Goal: Task Accomplishment & Management: Use online tool/utility

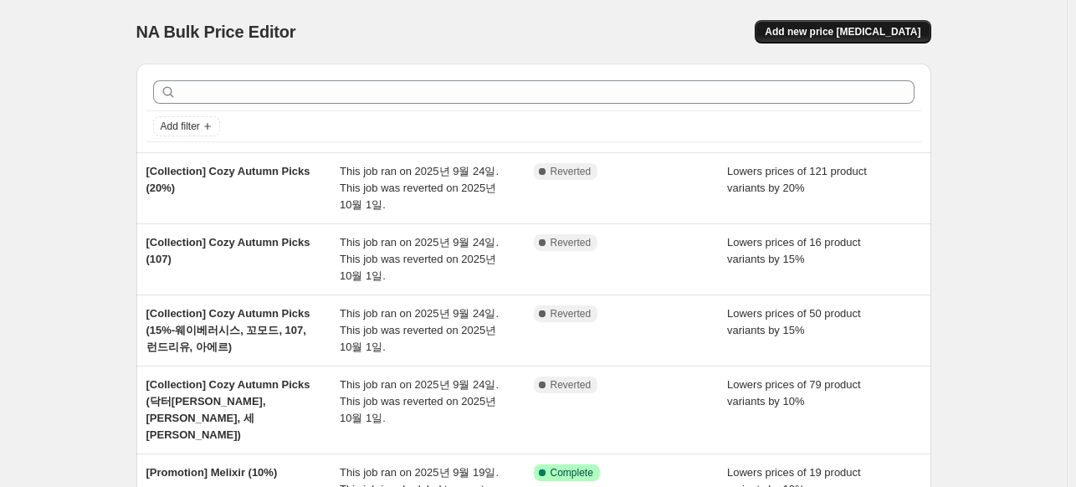
click at [850, 23] on button "Add new price [MEDICAL_DATA]" at bounding box center [843, 31] width 176 height 23
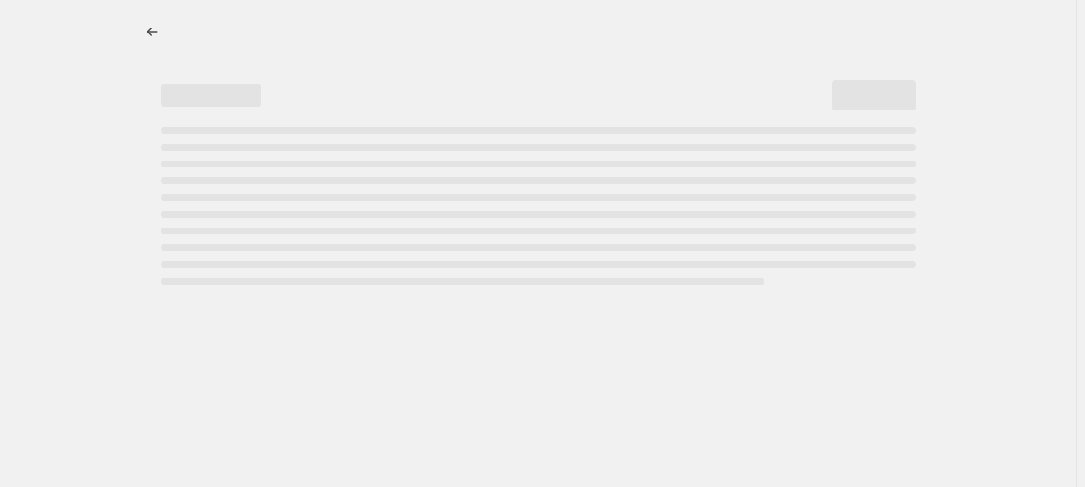
select select "percentage"
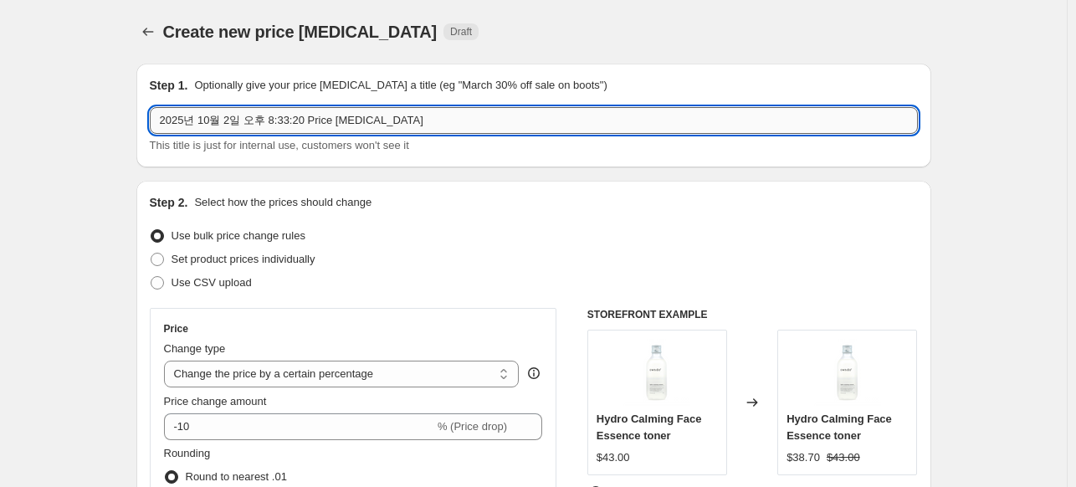
click at [343, 111] on input "2025년 10월 2일 오후 8:33:20 Price [MEDICAL_DATA]" at bounding box center [534, 120] width 768 height 27
paste input "[Promotion] Brand Day - Momur"
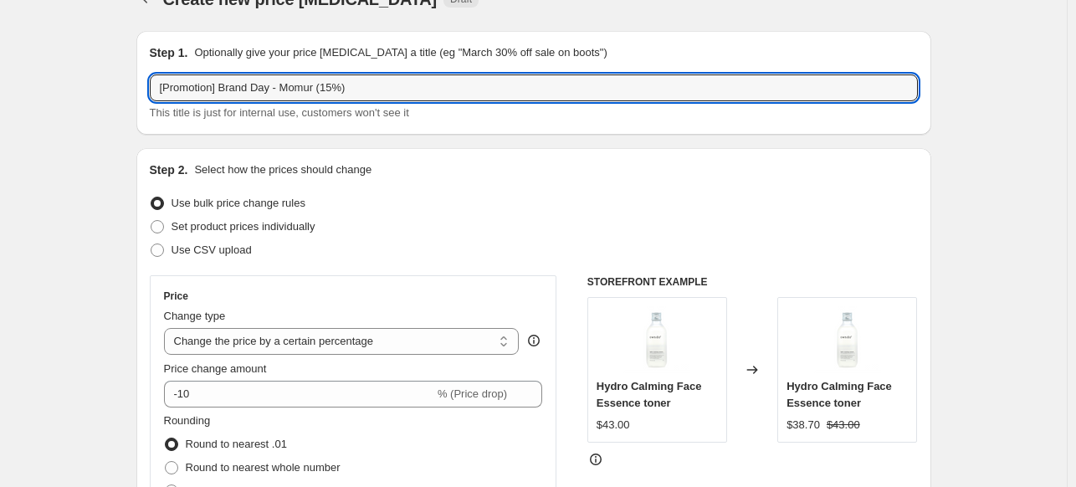
scroll to position [84, 0]
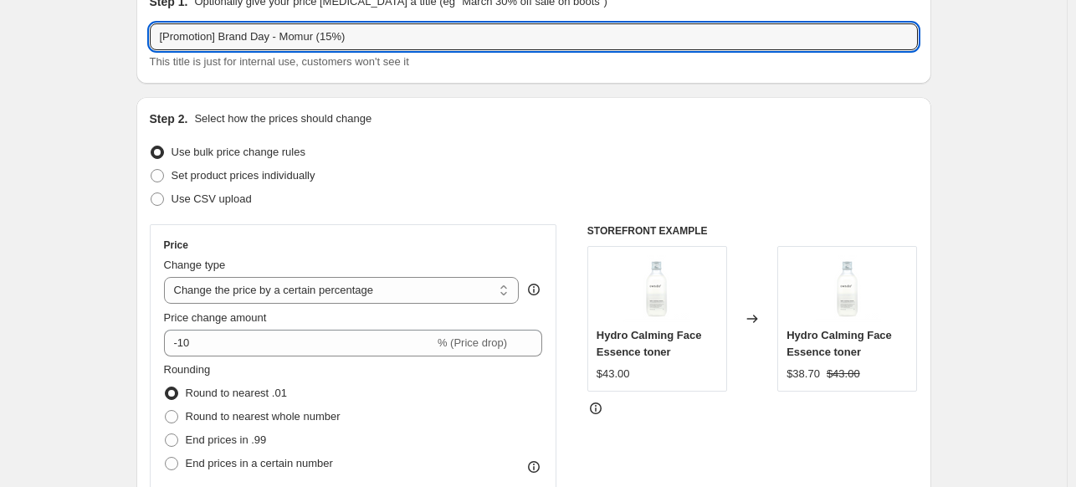
type input "[Promotion] Brand Day - Momur (15%)"
drag, startPoint x: 129, startPoint y: 317, endPoint x: 145, endPoint y: 332, distance: 21.9
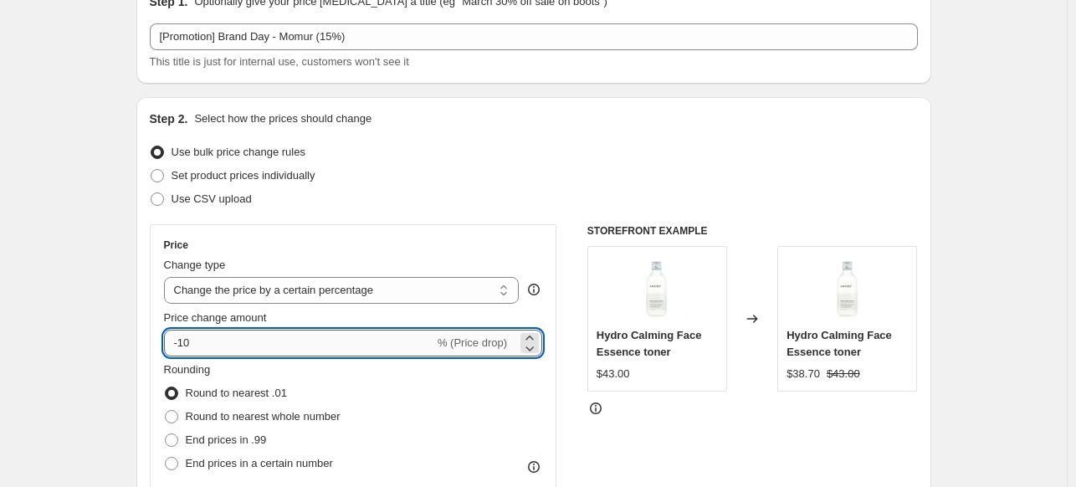
click at [221, 347] on input "-10" at bounding box center [299, 343] width 270 height 27
type input "-15"
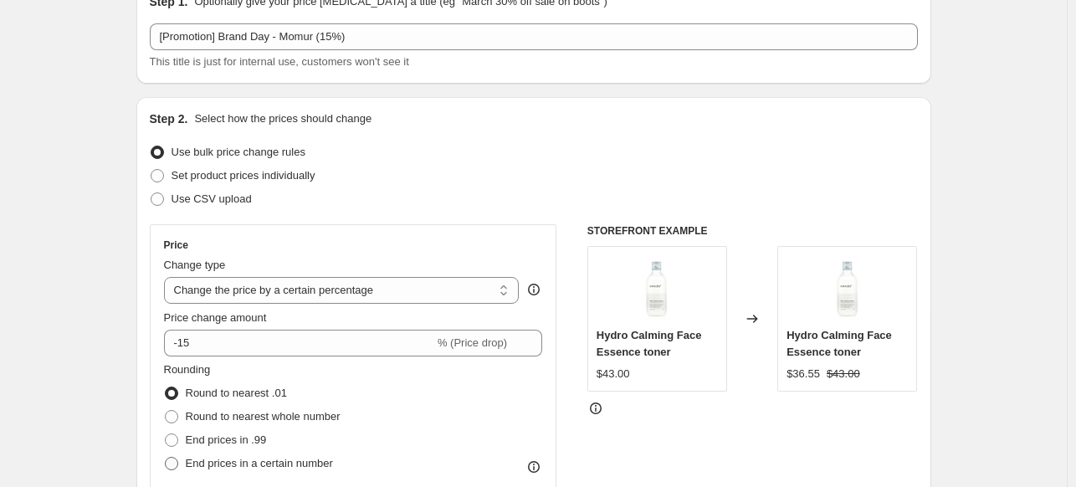
click at [198, 463] on span "End prices in a certain number" at bounding box center [259, 463] width 147 height 13
click at [166, 458] on input "End prices in a certain number" at bounding box center [165, 457] width 1 height 1
radio input "true"
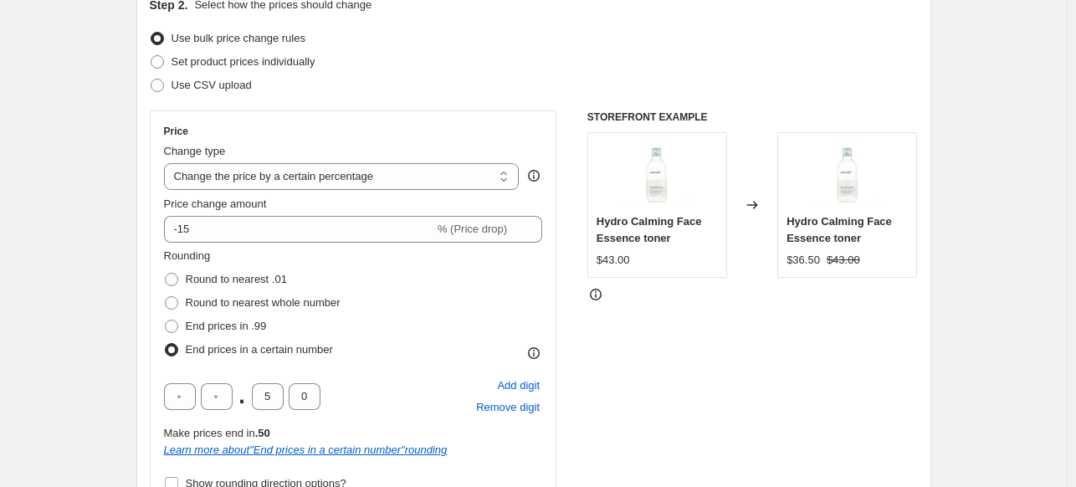
scroll to position [251, 0]
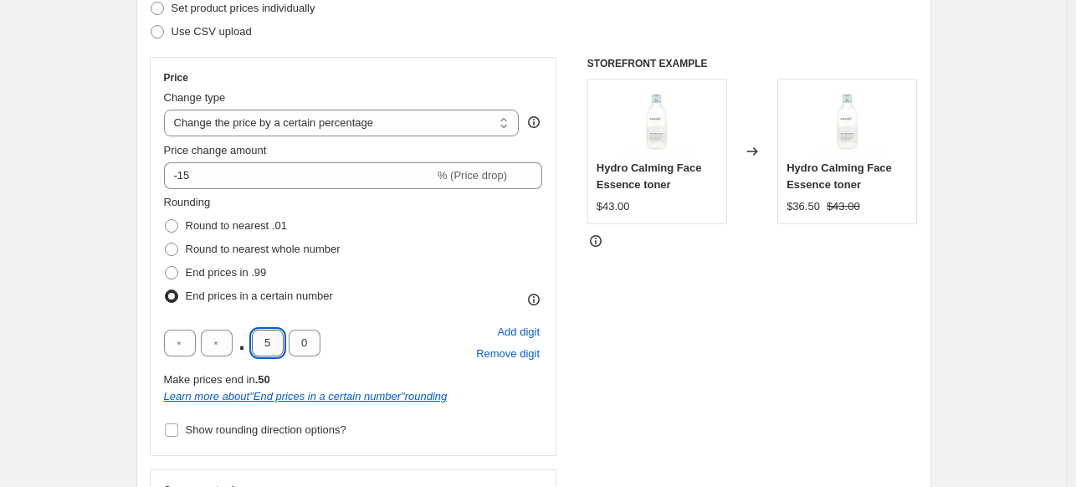
click at [280, 350] on input "5" at bounding box center [268, 343] width 32 height 27
click at [695, 381] on div "STOREFRONT EXAMPLE Hydro Calming Face Essence toner $43.00 Changed to Hydro Cal…" at bounding box center [753, 310] width 331 height 507
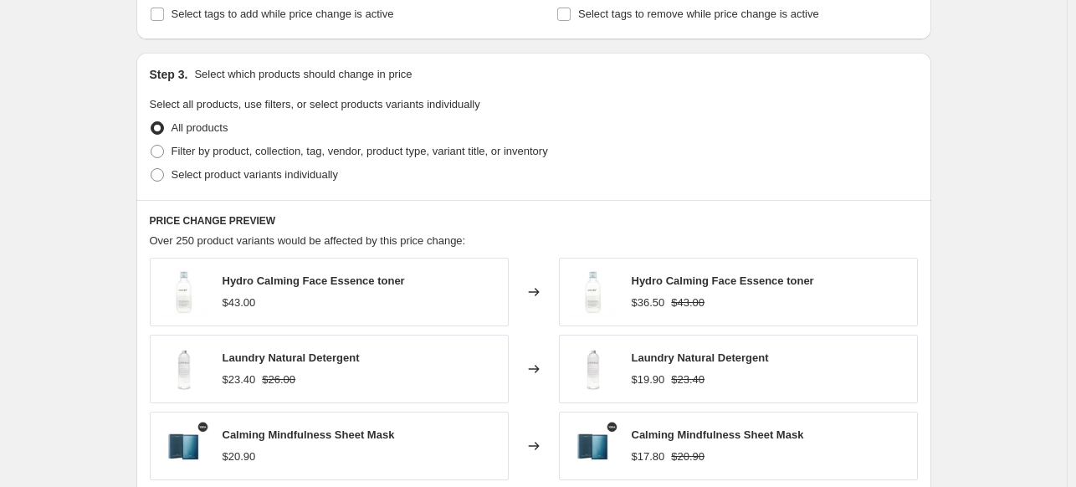
scroll to position [837, 0]
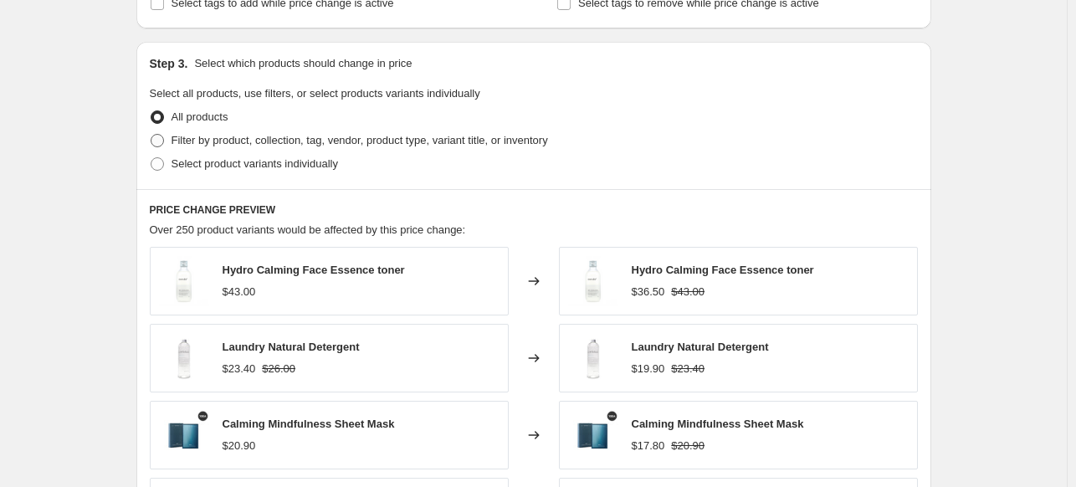
click at [275, 136] on span "Filter by product, collection, tag, vendor, product type, variant title, or inv…" at bounding box center [360, 140] width 377 height 13
click at [152, 135] on input "Filter by product, collection, tag, vendor, product type, variant title, or inv…" at bounding box center [151, 134] width 1 height 1
radio input "true"
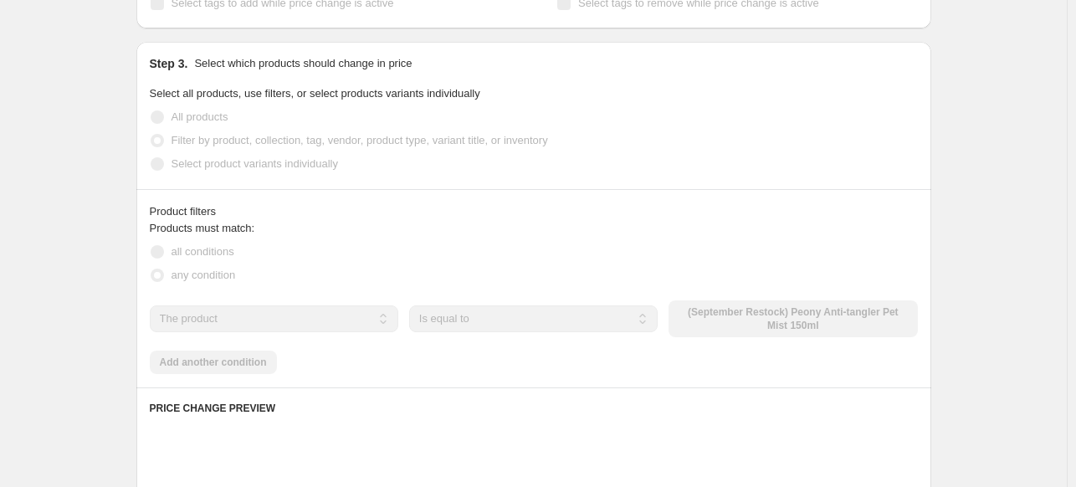
click at [119, 196] on div "Create new price [MEDICAL_DATA]. This page is ready Create new price [MEDICAL_D…" at bounding box center [533, 147] width 1067 height 1969
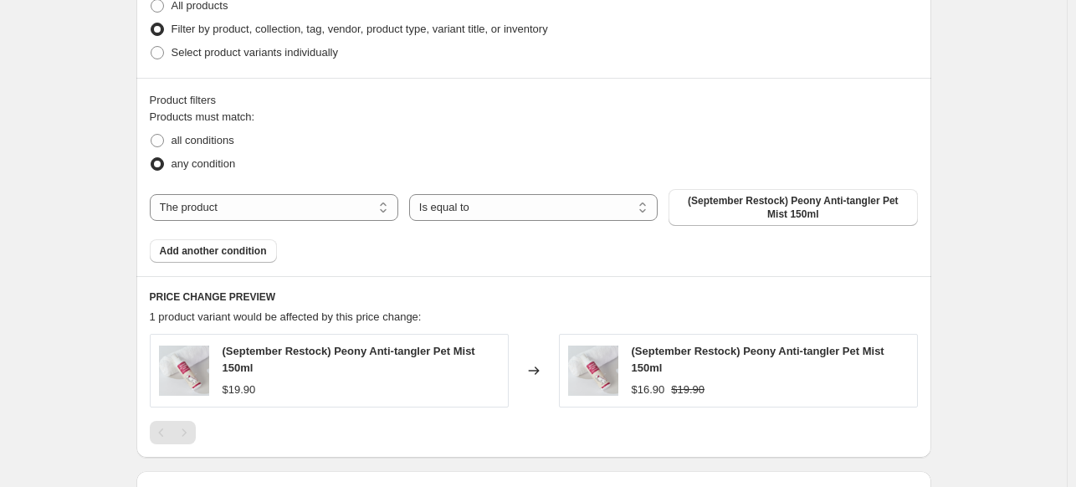
scroll to position [1004, 0]
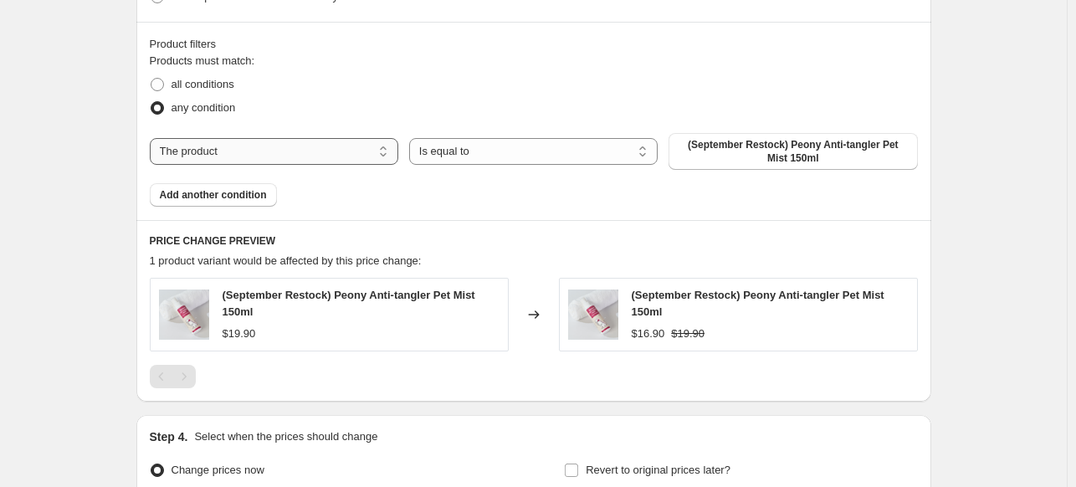
click at [309, 157] on select "The product The product's collection The product's tag The product's vendor The…" at bounding box center [274, 151] width 249 height 27
select select "vendor"
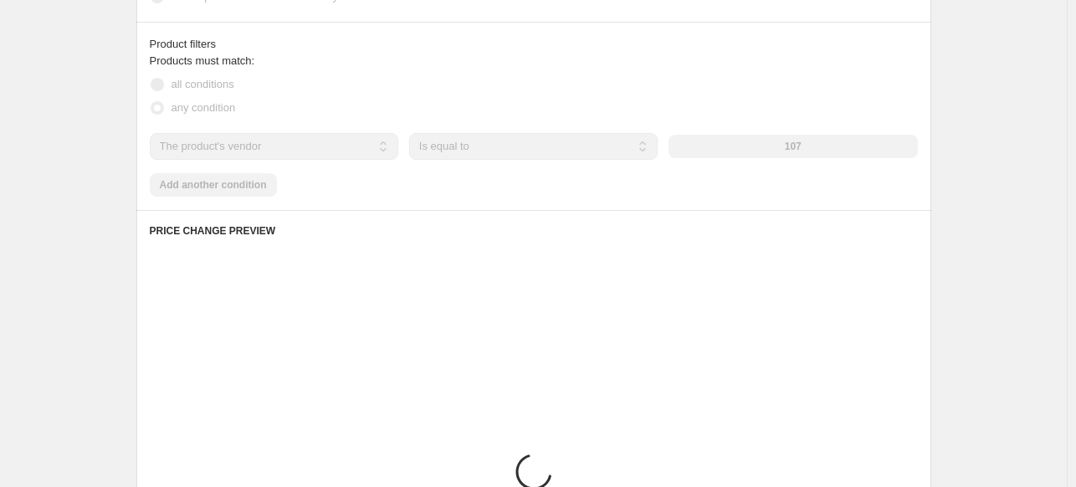
click at [717, 145] on div "107" at bounding box center [793, 146] width 249 height 23
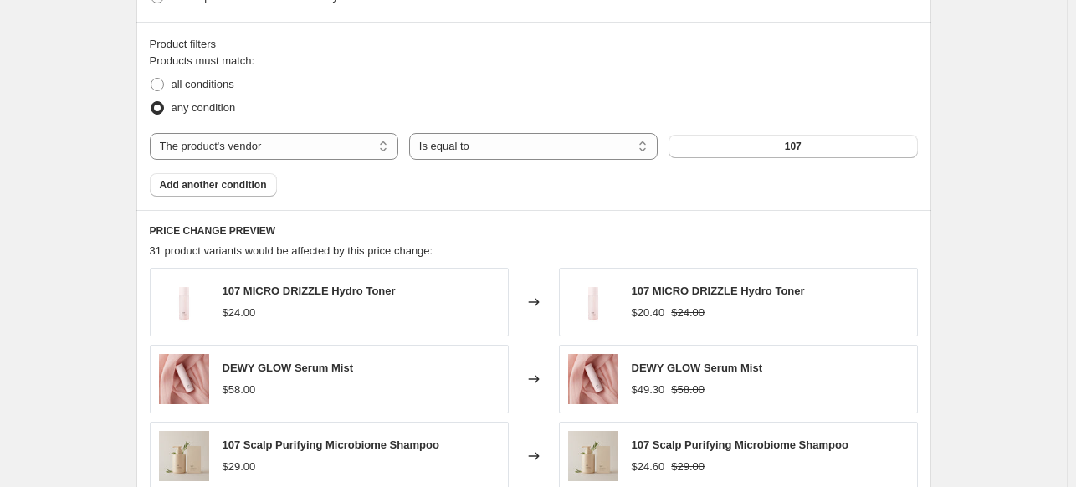
click at [814, 148] on button "107" at bounding box center [793, 146] width 249 height 23
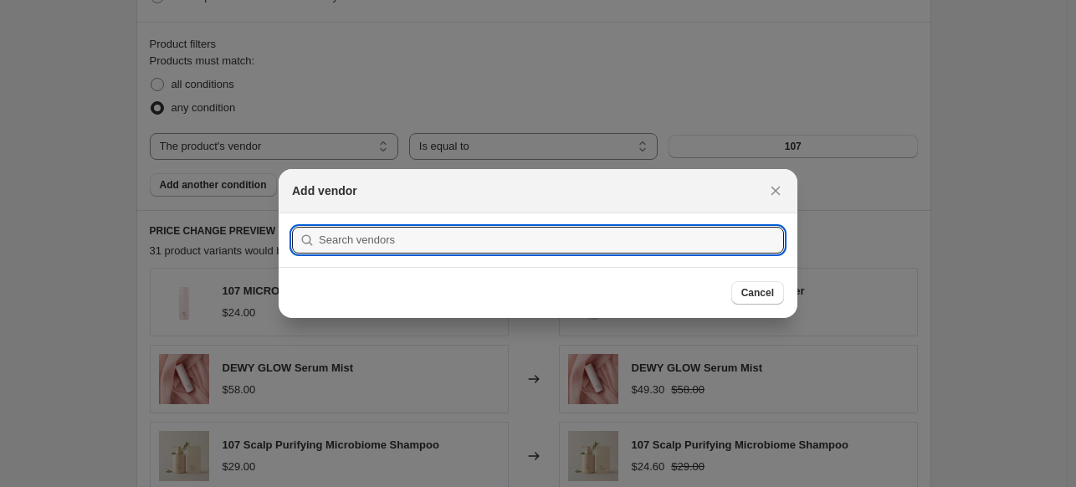
scroll to position [0, 0]
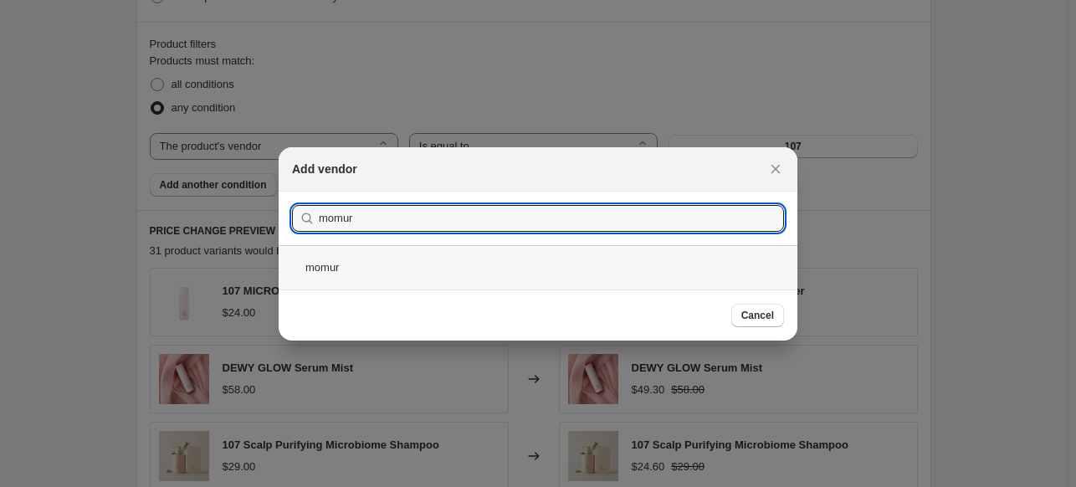
type input "momur"
click at [383, 270] on div "momur" at bounding box center [538, 267] width 519 height 44
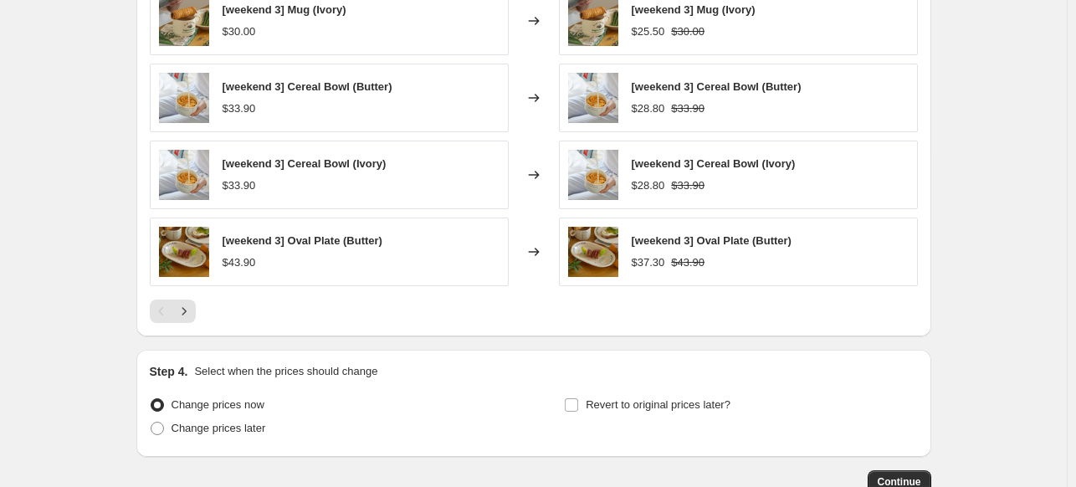
scroll to position [1470, 0]
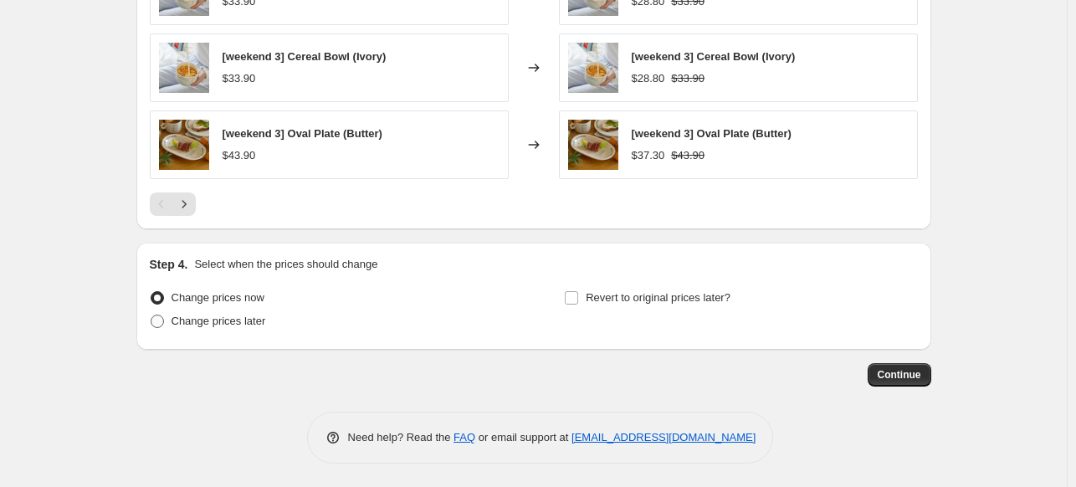
click at [238, 321] on span "Change prices later" at bounding box center [219, 321] width 95 height 13
click at [152, 316] on input "Change prices later" at bounding box center [151, 315] width 1 height 1
radio input "true"
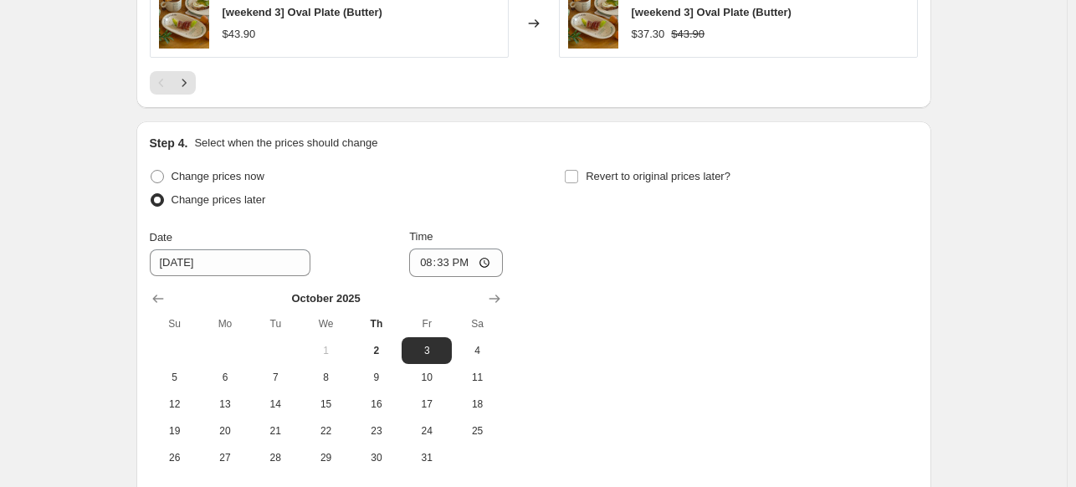
scroll to position [1637, 0]
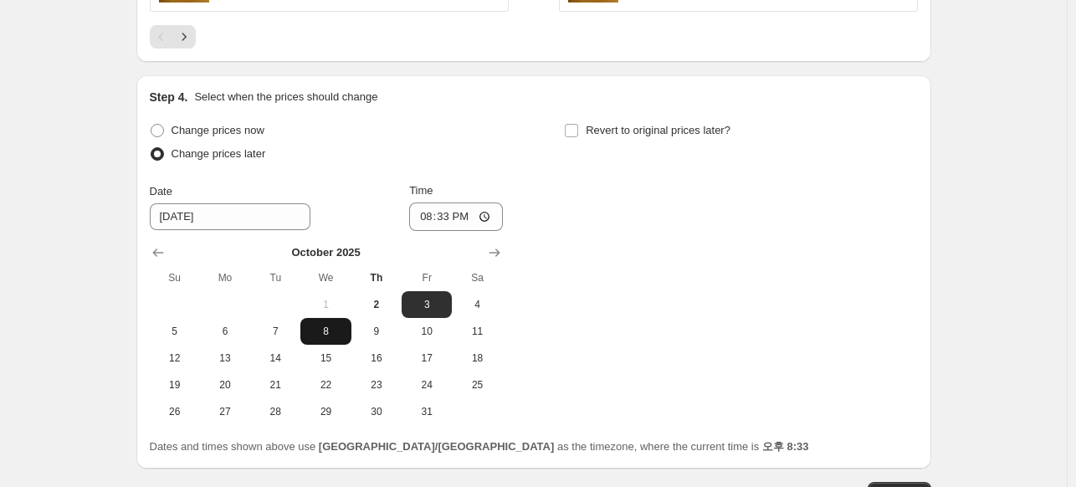
click at [344, 334] on span "8" at bounding box center [325, 331] width 37 height 13
type input "[DATE]"
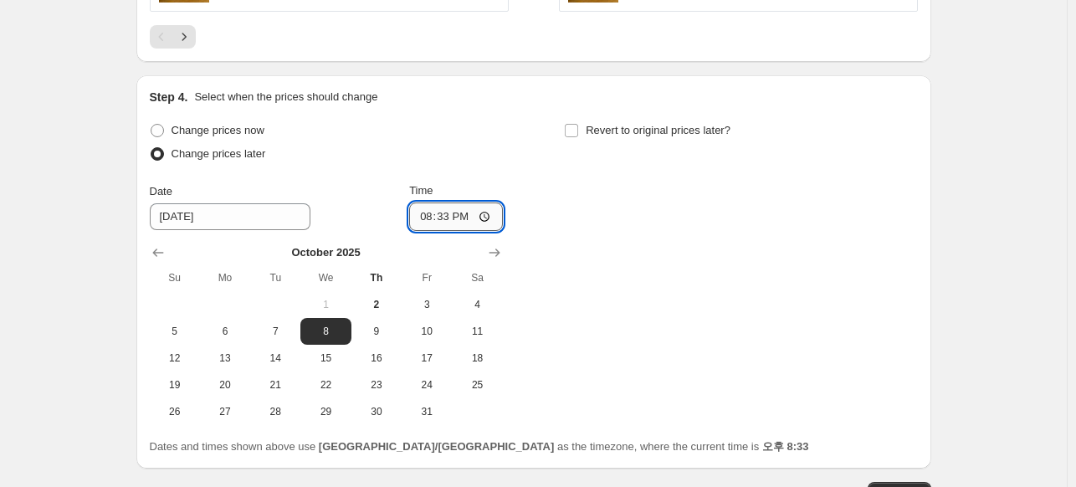
click at [455, 216] on input "20:33" at bounding box center [456, 217] width 94 height 28
click at [425, 212] on input "20:33" at bounding box center [456, 217] width 94 height 28
click at [436, 214] on input "Time" at bounding box center [456, 217] width 94 height 28
click at [421, 217] on input "Time" at bounding box center [456, 217] width 94 height 28
click at [487, 213] on input "Time" at bounding box center [456, 217] width 94 height 28
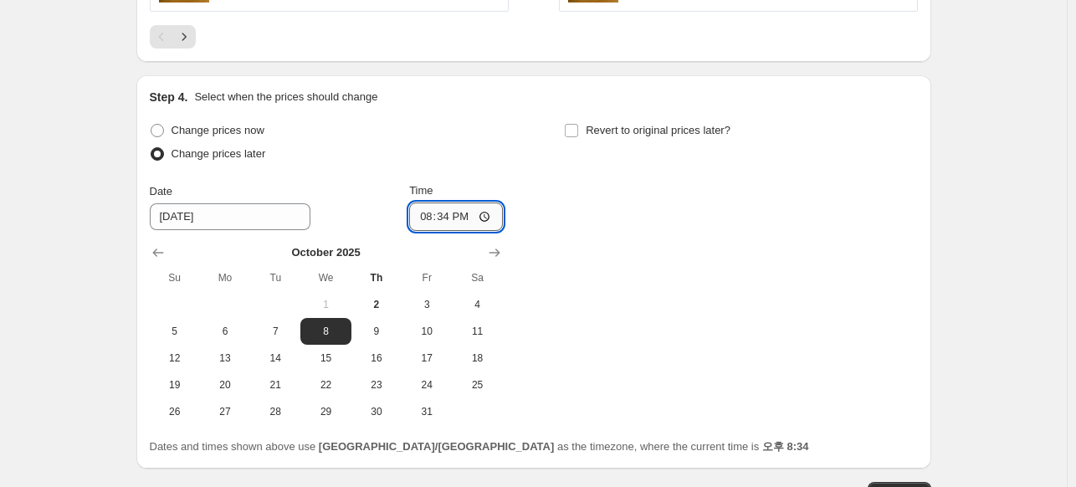
type input "20:34"
click at [457, 212] on input "20:34" at bounding box center [456, 217] width 94 height 28
click at [456, 217] on input "20:34" at bounding box center [456, 217] width 94 height 28
type input "17:00"
click at [578, 131] on input "Revert to original prices later?" at bounding box center [571, 130] width 13 height 13
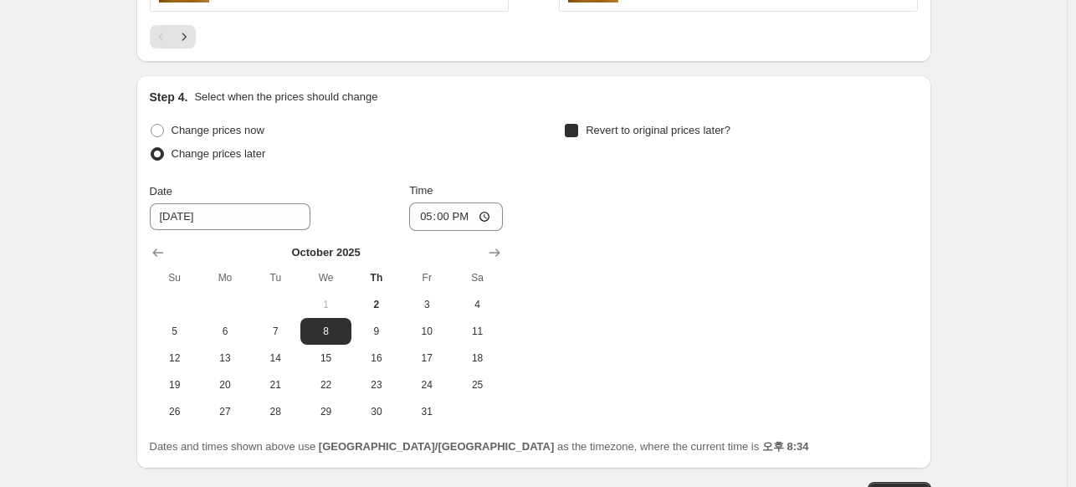
checkbox input "true"
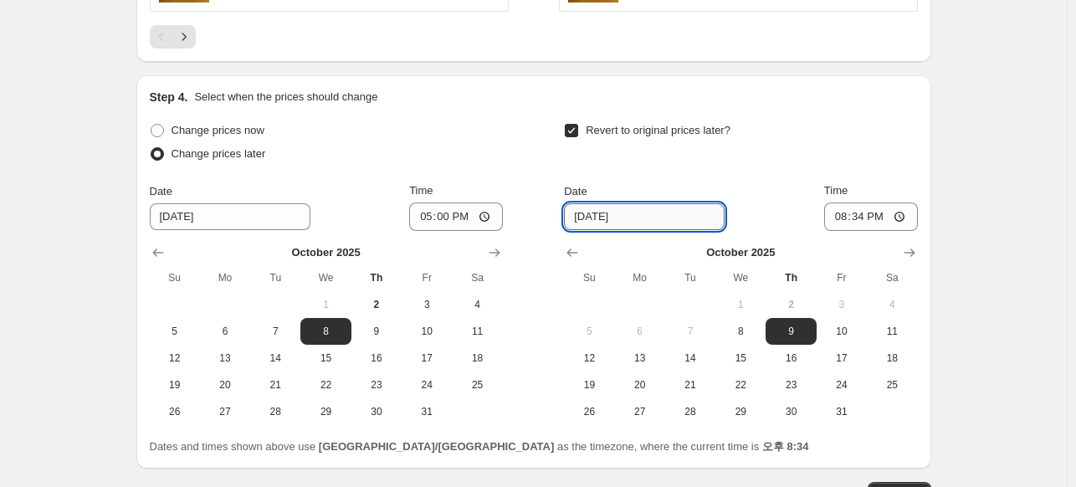
click at [607, 219] on input "[DATE]" at bounding box center [644, 216] width 161 height 27
click at [746, 385] on span "22" at bounding box center [740, 384] width 37 height 13
type input "[DATE]"
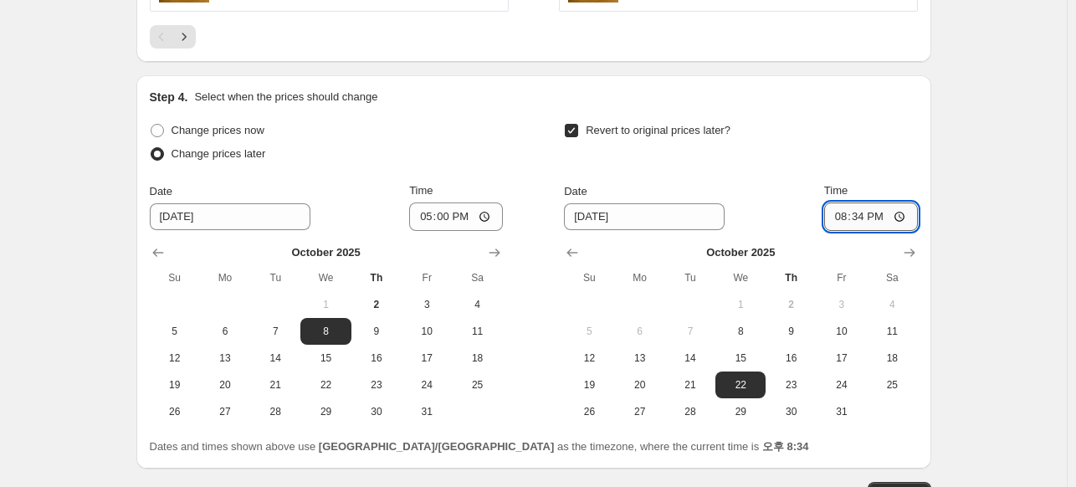
click at [868, 211] on input "20:34" at bounding box center [871, 217] width 94 height 28
type input "17:00"
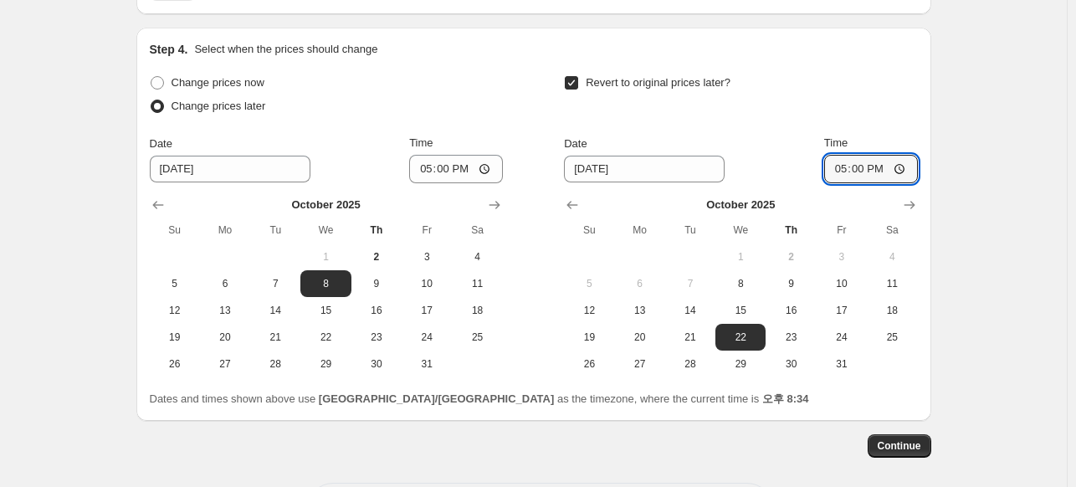
scroll to position [1755, 0]
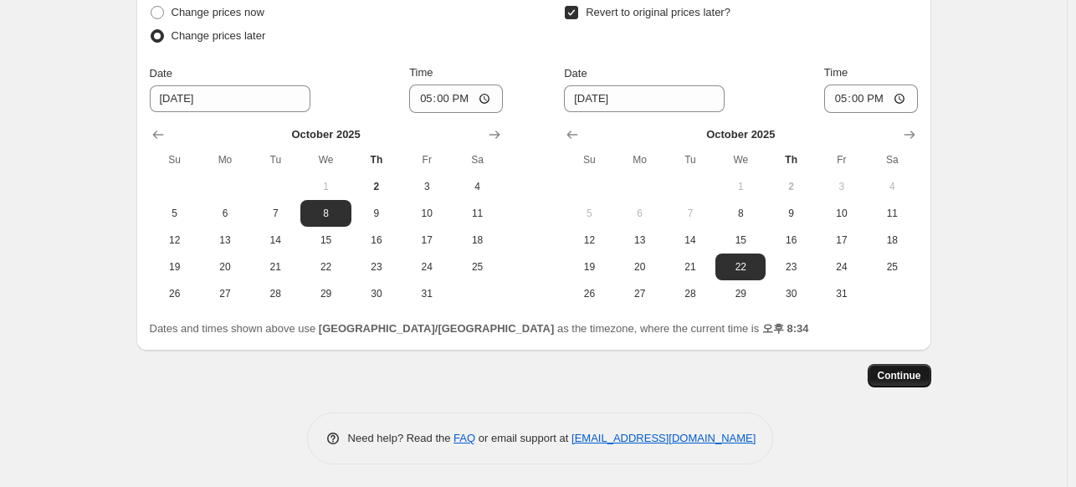
click at [921, 370] on span "Continue" at bounding box center [900, 375] width 44 height 13
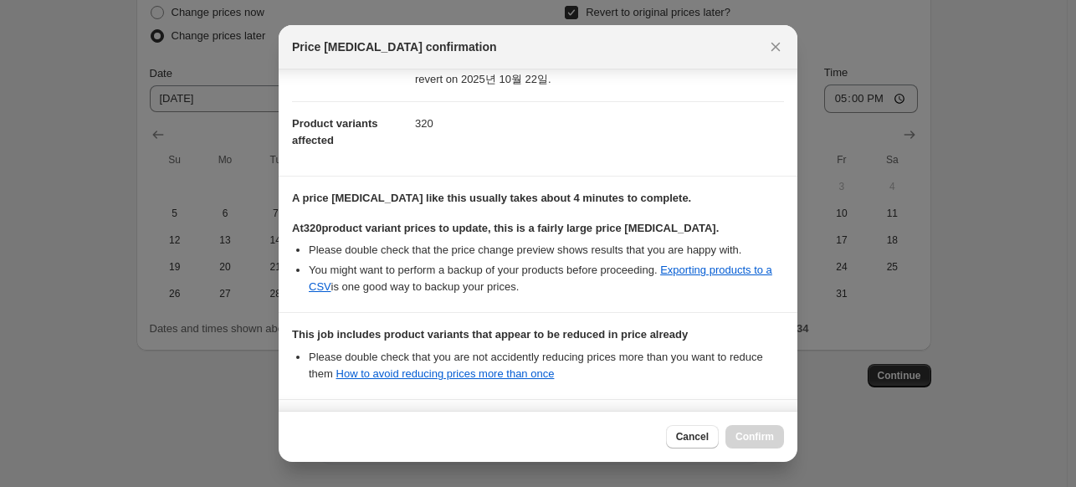
scroll to position [305, 0]
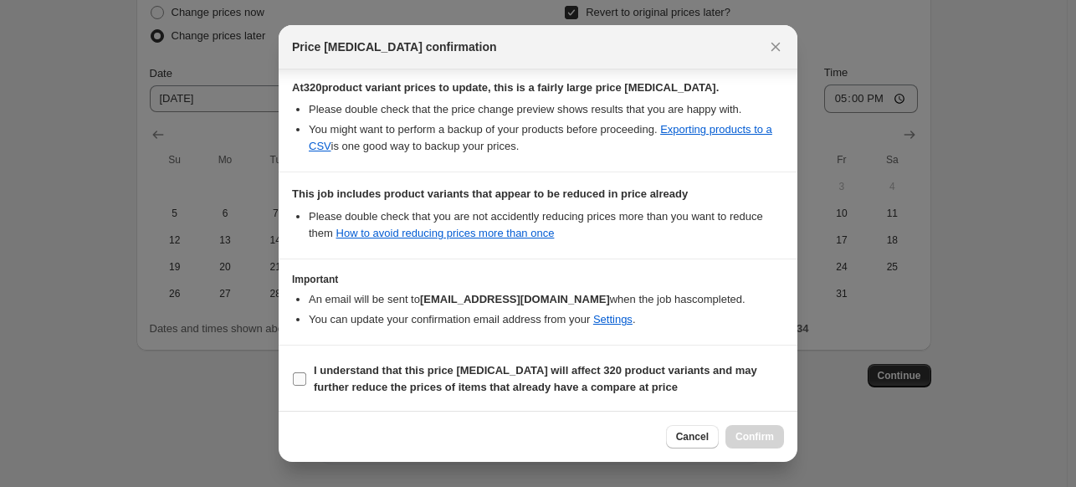
click at [501, 380] on b "I understand that this price [MEDICAL_DATA] will affect 320 product variants an…" at bounding box center [536, 378] width 444 height 29
click at [306, 380] on input "I understand that this price [MEDICAL_DATA] will affect 320 product variants an…" at bounding box center [299, 378] width 13 height 13
checkbox input "true"
click at [748, 441] on span "Confirm" at bounding box center [755, 436] width 39 height 13
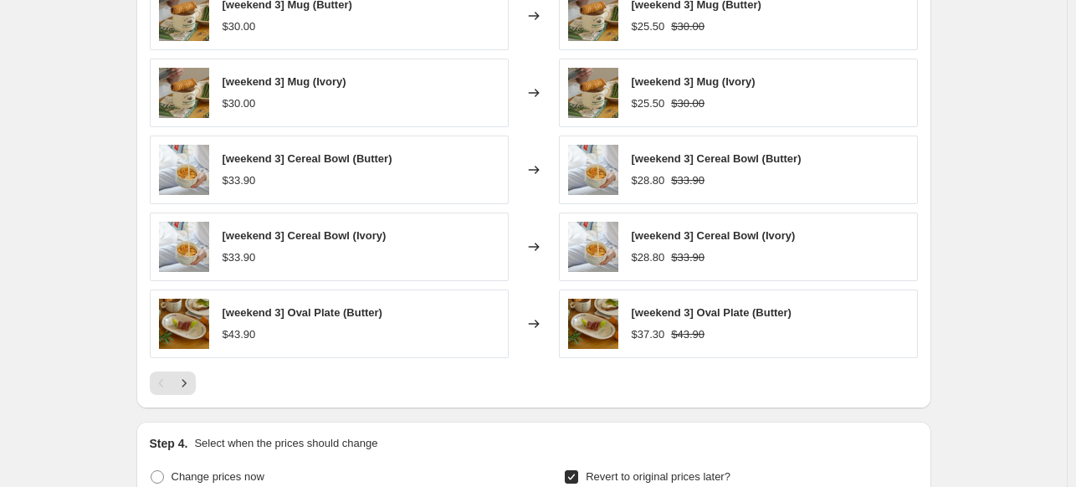
scroll to position [1420, 0]
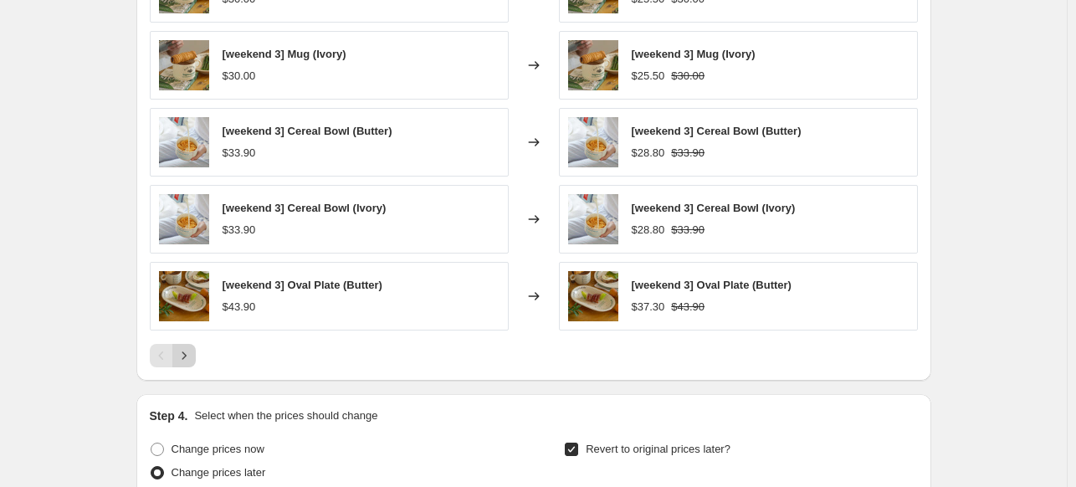
click at [192, 356] on icon "Next" at bounding box center [184, 355] width 17 height 17
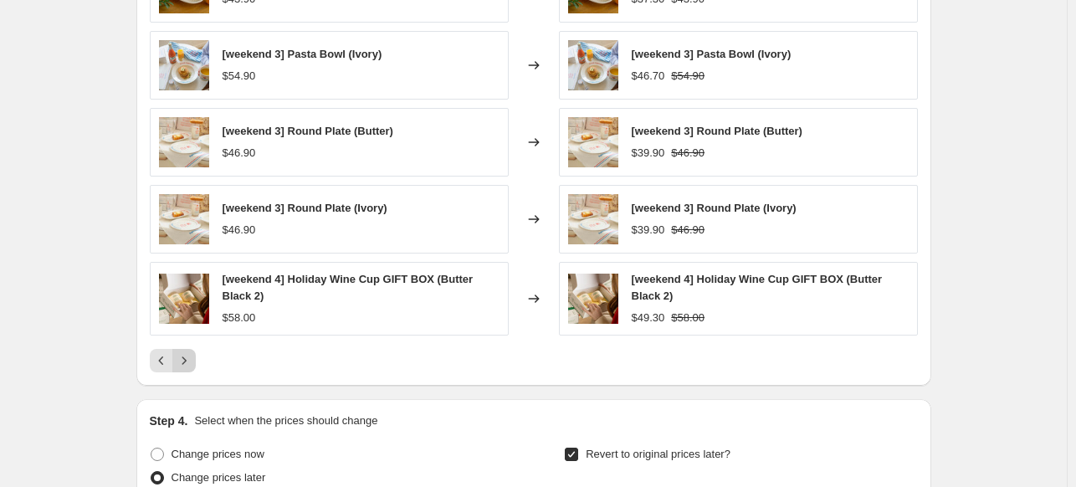
click at [192, 356] on icon "Next" at bounding box center [184, 360] width 17 height 17
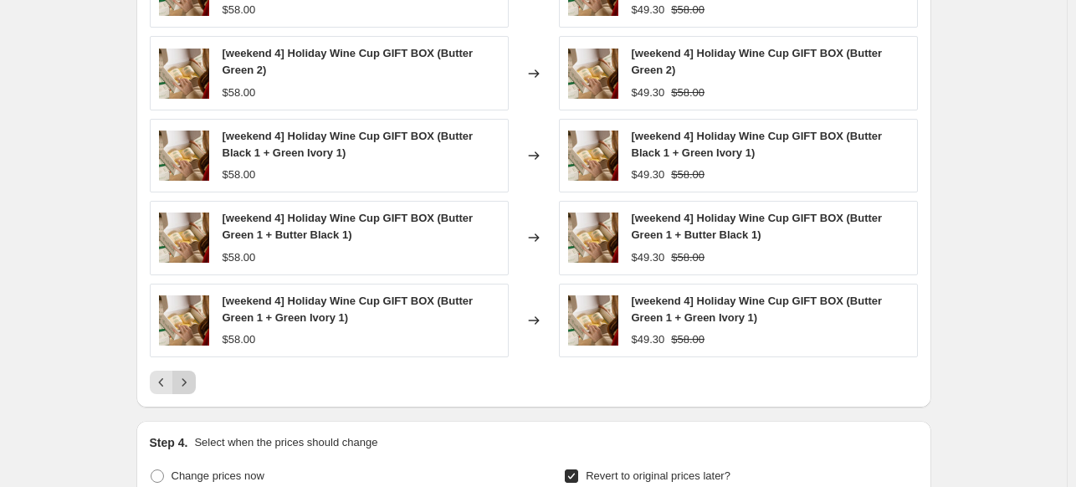
click at [192, 356] on div "[weekend 4] Holiday Wine Cup GIFT BOX (Green Ivory 2) $58.00 Changed to [weeken…" at bounding box center [534, 174] width 768 height 440
click at [190, 377] on icon "Next" at bounding box center [184, 382] width 17 height 17
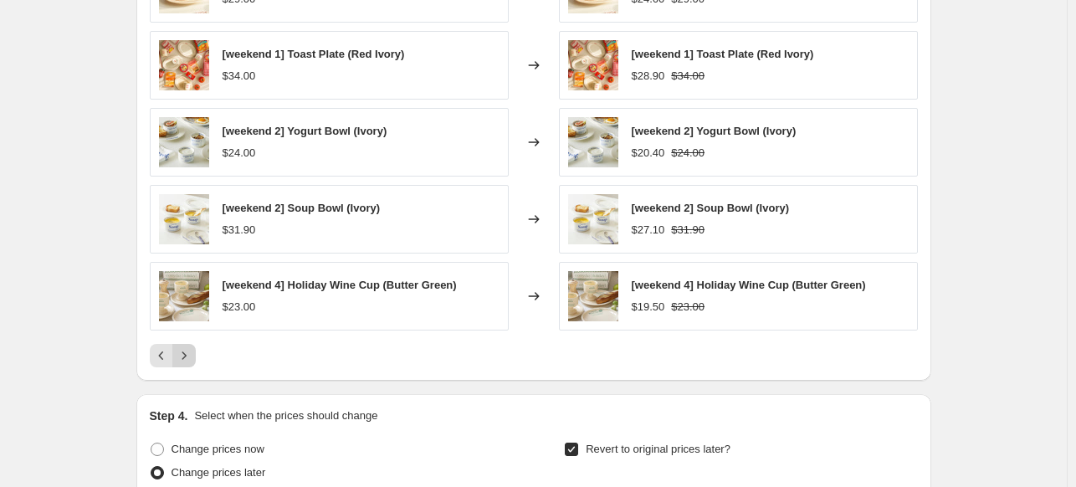
click at [190, 377] on div "PRICE CHANGE PREVIEW Over 250 product variants would be affected by this price …" at bounding box center [533, 138] width 795 height 485
